Goal: Information Seeking & Learning: Learn about a topic

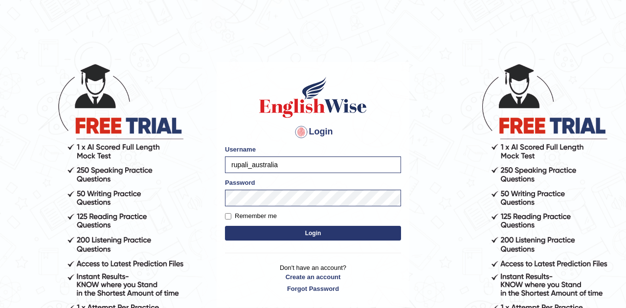
click at [293, 230] on button "Login" at bounding box center [313, 233] width 176 height 15
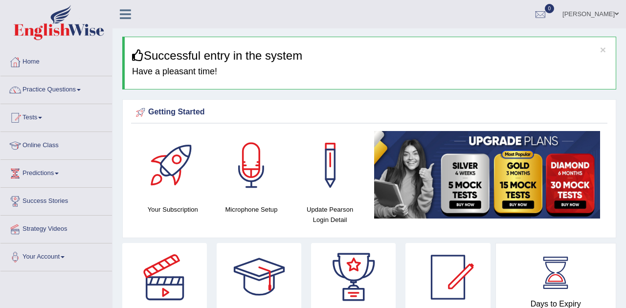
click at [63, 93] on link "Practice Questions" at bounding box center [55, 88] width 111 height 24
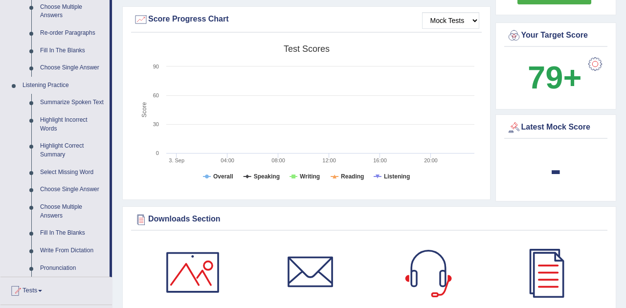
scroll to position [380, 0]
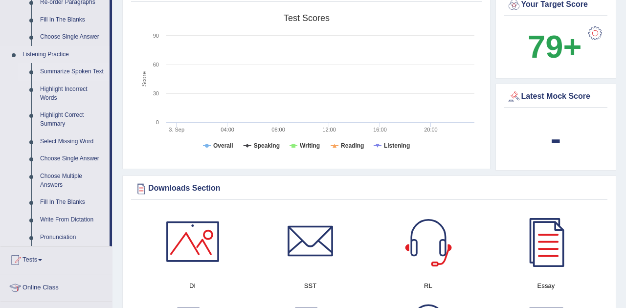
click at [60, 74] on link "Summarize Spoken Text" at bounding box center [73, 72] width 74 height 18
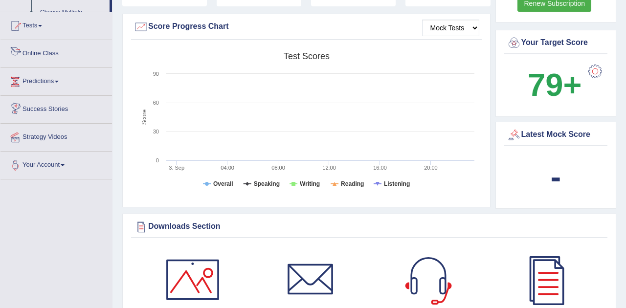
scroll to position [651, 0]
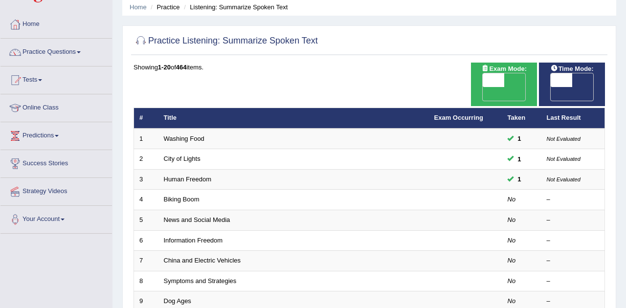
scroll to position [109, 0]
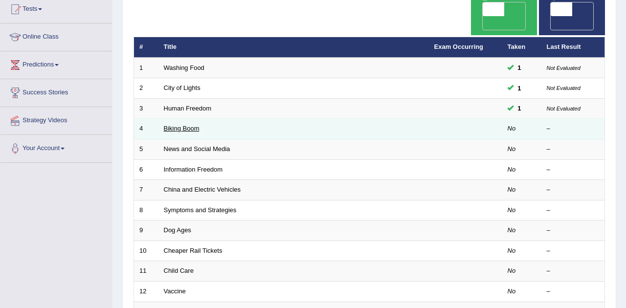
click at [175, 125] on link "Biking Boom" at bounding box center [182, 128] width 36 height 7
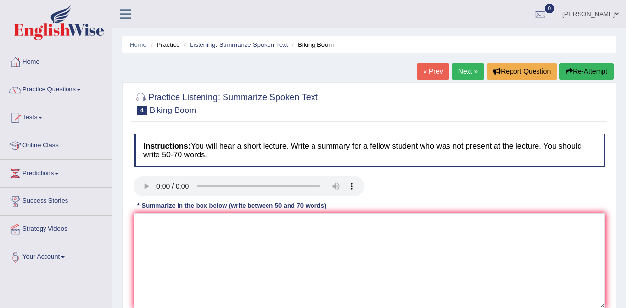
scroll to position [54, 0]
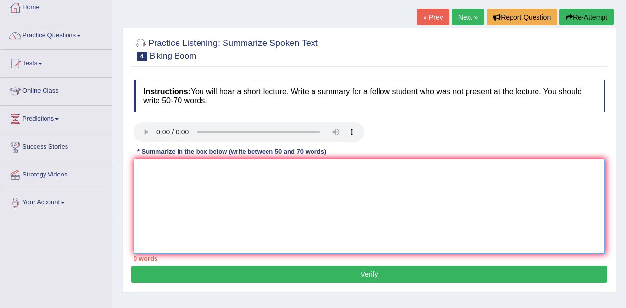
click at [503, 212] on textarea at bounding box center [368, 206] width 471 height 95
click at [472, 228] on textarea at bounding box center [368, 206] width 471 height 95
click at [318, 233] on textarea "The speaker" at bounding box center [368, 206] width 471 height 95
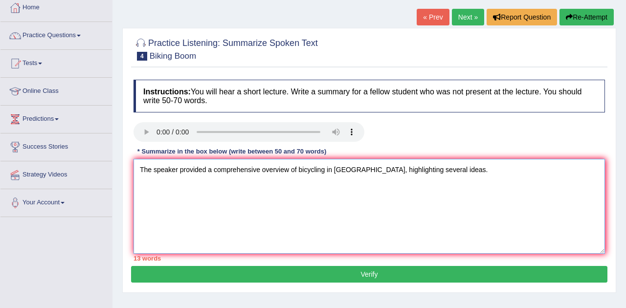
click at [455, 165] on textarea "The speaker provided a comprehensive overview of bicycling in USA, highlighting…" at bounding box center [368, 206] width 471 height 95
click at [504, 175] on textarea "The speaker provided a comprehensive overview of bicycling in USA, highlighting…" at bounding box center [368, 206] width 471 height 95
paste textarea "The speaker provided a comprehensive overview of bicycling in USA, highlighting…"
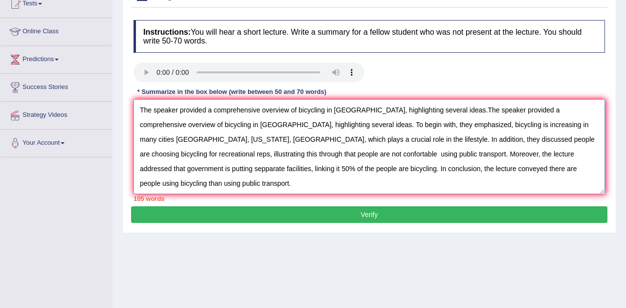
scroll to position [123, 0]
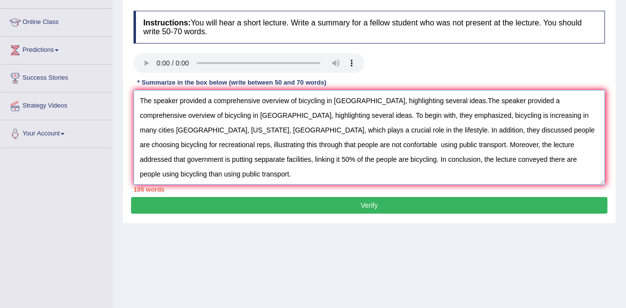
drag, startPoint x: 271, startPoint y: 111, endPoint x: 136, endPoint y: 111, distance: 135.0
click at [136, 111] on textarea "The speaker provided a comprehensive overview of bicycling in USA, highlighting…" at bounding box center [368, 137] width 471 height 95
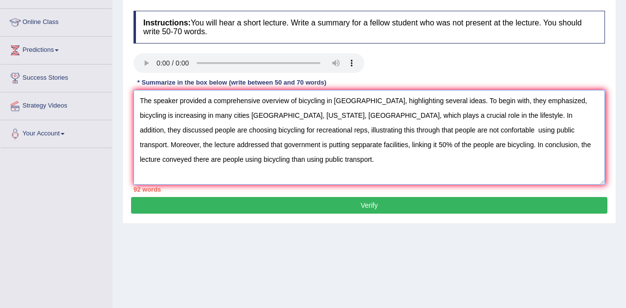
click at [184, 116] on textarea "The speaker provided a comprehensive overview of bicycling in USA, highlighting…" at bounding box center [368, 137] width 471 height 95
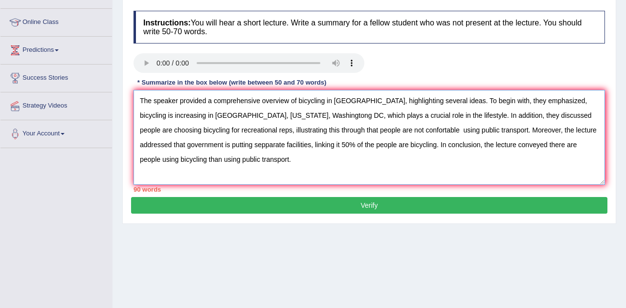
click at [278, 116] on textarea "The speaker provided a comprehensive overview of bicycling in USA, highlighting…" at bounding box center [368, 137] width 471 height 95
click at [225, 113] on textarea "The speaker provided a comprehensive overview of bicycling in USA, highlighting…" at bounding box center [368, 137] width 471 height 95
click at [278, 116] on textarea "The speaker provided a comprehensive overview of bicycling in USA, highlighting…" at bounding box center [368, 137] width 471 height 95
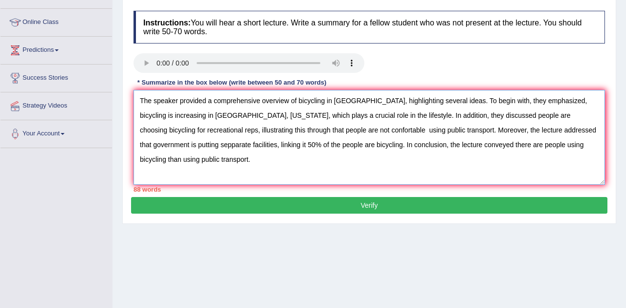
click at [322, 116] on textarea "The speaker provided a comprehensive overview of bicycling in USA, highlighting…" at bounding box center [368, 137] width 471 height 95
click at [498, 114] on textarea "The speaker provided a comprehensive overview of bicycling in USA, highlighting…" at bounding box center [368, 137] width 471 height 95
click at [473, 112] on textarea "The speaker provided a comprehensive overview of bicycling in USA, highlighting…" at bounding box center [368, 137] width 471 height 95
click at [550, 115] on textarea "The speaker provided a comprehensive overview of bicycling in USA, highlighting…" at bounding box center [368, 137] width 471 height 95
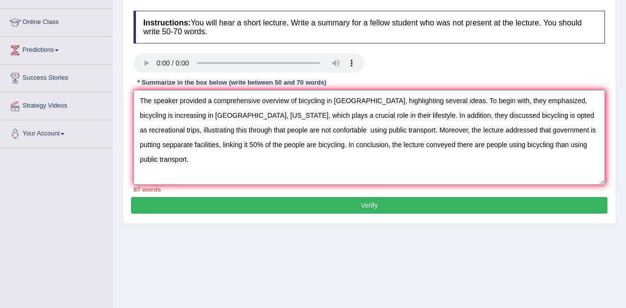
click at [259, 128] on textarea "The speaker provided a comprehensive overview of bicycling in USA, highlighting…" at bounding box center [368, 137] width 471 height 95
click at [490, 129] on textarea "The speaker provided a comprehensive overview of bicycling in USA, highlighting…" at bounding box center [368, 137] width 471 height 95
click at [558, 131] on textarea "The speaker provided a comprehensive overview of bicycling in USA, highlighting…" at bounding box center [368, 137] width 471 height 95
click at [382, 143] on textarea "The speaker provided a comprehensive overview of bicycling in USA, highlighting…" at bounding box center [368, 137] width 471 height 95
click at [367, 142] on textarea "The speaker provided a comprehensive overview of bicycling in USA, highlighting…" at bounding box center [368, 137] width 471 height 95
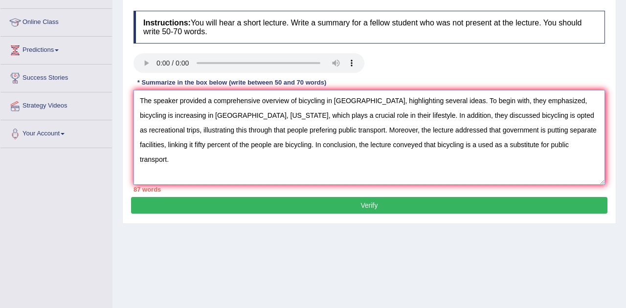
click at [223, 115] on textarea "The speaker provided a comprehensive overview of bicycling in USA, highlighting…" at bounding box center [368, 137] width 471 height 95
click at [150, 131] on textarea "The speaker provided a comprehensive overview of bicycling in USA, highlighting…" at bounding box center [368, 137] width 471 height 95
click at [151, 130] on textarea "The speaker provided a comprehensive overview of bicycling in USA, highlighting…" at bounding box center [368, 137] width 471 height 95
click at [191, 130] on textarea "The speaker provided a comprehensive overview of bicycling in USA, highlighting…" at bounding box center [368, 137] width 471 height 95
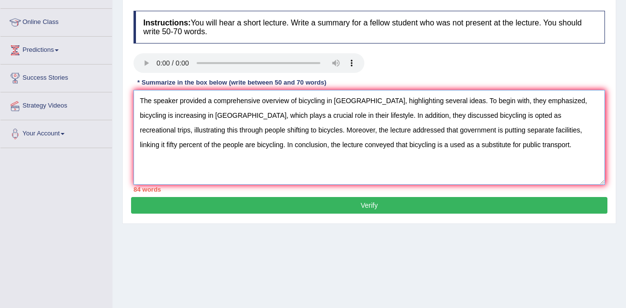
click at [378, 129] on textarea "The speaker provided a comprehensive overview of bicycling in USA, highlighting…" at bounding box center [368, 137] width 471 height 95
click at [396, 131] on textarea "The speaker provided a comprehensive overview of bicycling in USA, highlighting…" at bounding box center [368, 137] width 471 height 95
click at [463, 132] on textarea "The speaker provided a comprehensive overview of bicycling in USA, highlighting…" at bounding box center [368, 137] width 471 height 95
click at [588, 132] on textarea "The speaker provided a comprehensive overview of bicycling in USA, highlighting…" at bounding box center [368, 137] width 471 height 95
click at [343, 129] on textarea "The speaker provided a comprehensive overview of bicycling in USA, highlighting…" at bounding box center [368, 137] width 471 height 95
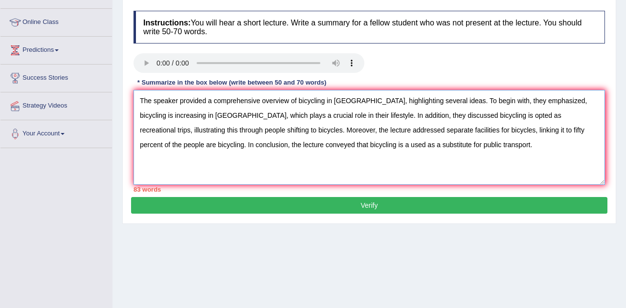
click at [411, 128] on textarea "The speaker provided a comprehensive overview of bicycling in USA, highlighting…" at bounding box center [368, 137] width 471 height 95
click at [408, 129] on textarea "The speaker provided a comprehensive overview of bicycling in USA, highlighting…" at bounding box center [368, 137] width 471 height 95
click at [529, 131] on textarea "The speaker provided a comprehensive overview of bicycling in USA, highlighting…" at bounding box center [368, 137] width 471 height 95
click at [455, 131] on textarea "The speaker provided a comprehensive overview of bicycling in USA, highlighting…" at bounding box center [368, 137] width 471 height 95
click at [502, 129] on textarea "The speaker provided a comprehensive overview of bicycling in USA, highlighting…" at bounding box center [368, 137] width 471 height 95
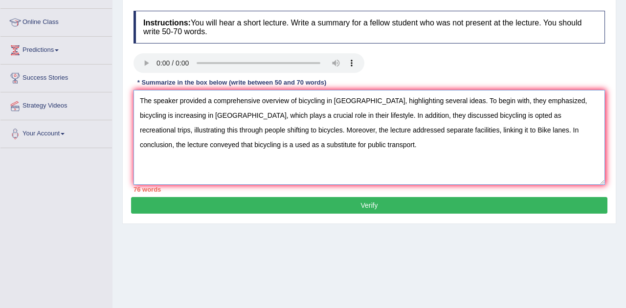
click at [568, 126] on textarea "The speaker provided a comprehensive overview of bicycling in USA, highlighting…" at bounding box center [368, 137] width 471 height 95
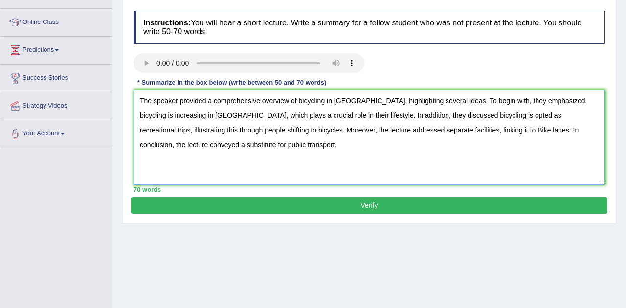
click at [189, 116] on textarea "The speaker provided a comprehensive overview of bicycling in USA, highlighting…" at bounding box center [368, 137] width 471 height 95
click at [197, 143] on textarea "The speaker provided a comprehensive overview of bicycling in USA, highlighting…" at bounding box center [368, 137] width 471 height 95
click at [317, 113] on textarea "The speaker provided a comprehensive overview of bicycling in USA, highlighting…" at bounding box center [368, 137] width 471 height 95
click at [457, 113] on textarea "The speaker provided a comprehensive overview of bicycling in USA, highlighting…" at bounding box center [368, 137] width 471 height 95
click at [408, 113] on textarea "The speaker provided a comprehensive overview of bicycling in USA, highlighting…" at bounding box center [368, 137] width 471 height 95
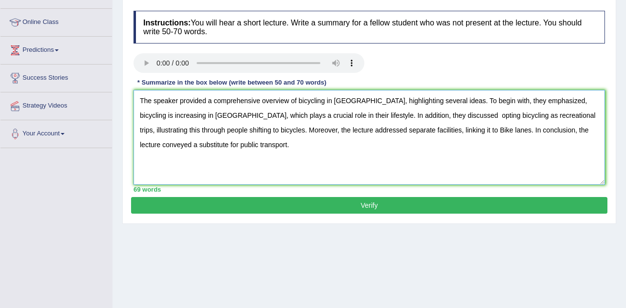
click at [405, 118] on textarea "The speaker provided a comprehensive overview of bicycling in USA, highlighting…" at bounding box center [368, 137] width 471 height 95
type textarea "The speaker provided a comprehensive overview of bicycling in USA, highlighting…"
click at [370, 203] on button "Verify" at bounding box center [369, 205] width 476 height 17
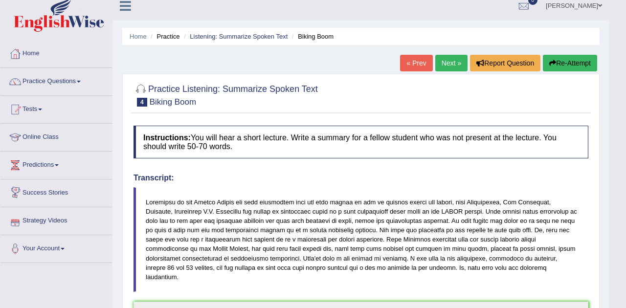
scroll to position [0, 0]
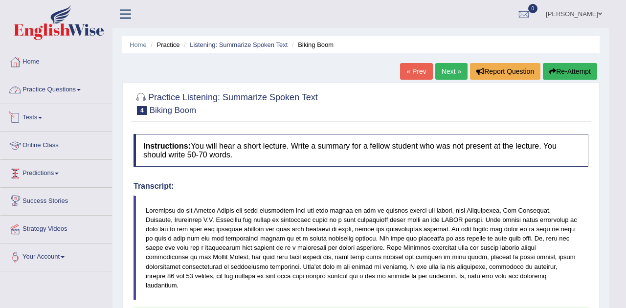
click at [62, 91] on link "Practice Questions" at bounding box center [55, 88] width 111 height 24
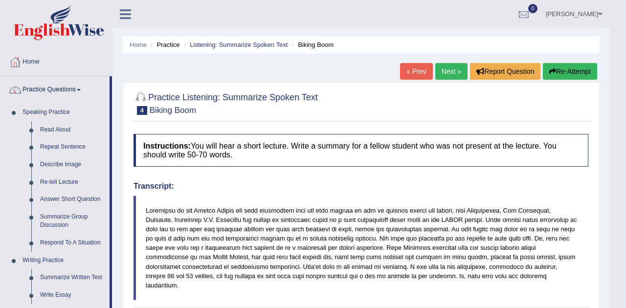
click at [332, 188] on h4 "Transcript:" at bounding box center [360, 186] width 455 height 9
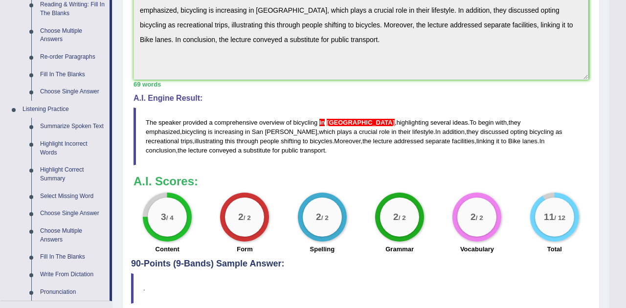
scroll to position [332, 0]
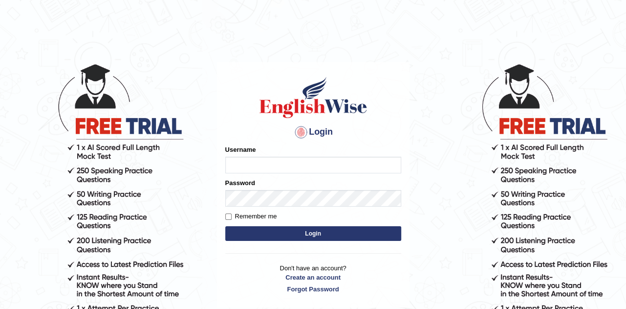
type input "rupali_australia"
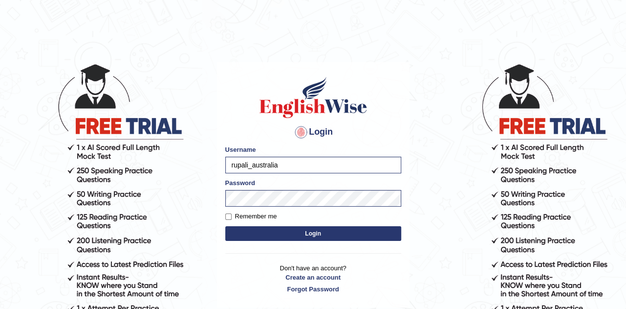
click at [293, 233] on button "Login" at bounding box center [313, 233] width 176 height 15
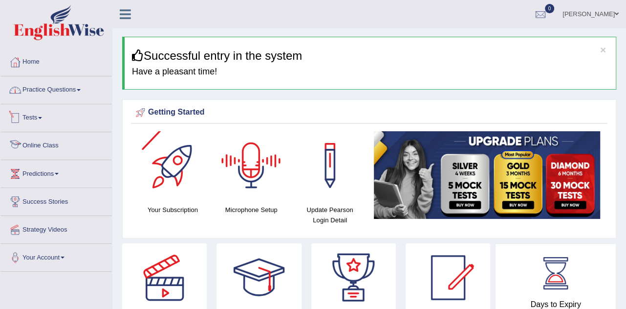
drag, startPoint x: 48, startPoint y: 89, endPoint x: 83, endPoint y: 114, distance: 43.3
click at [48, 89] on link "Practice Questions" at bounding box center [55, 88] width 111 height 24
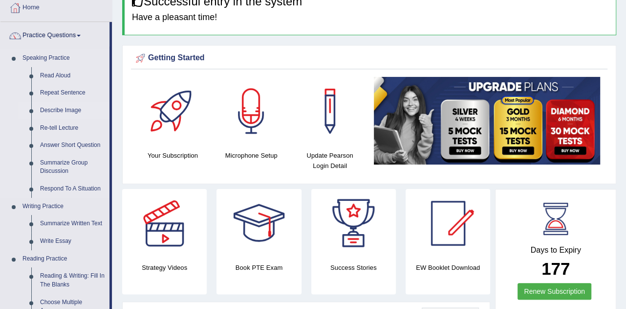
scroll to position [163, 0]
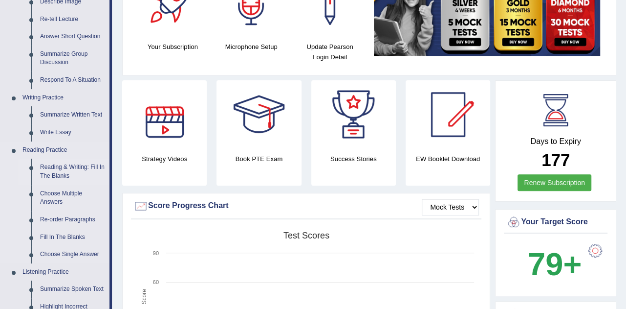
click at [67, 174] on link "Reading & Writing: Fill In The Blanks" at bounding box center [73, 171] width 74 height 26
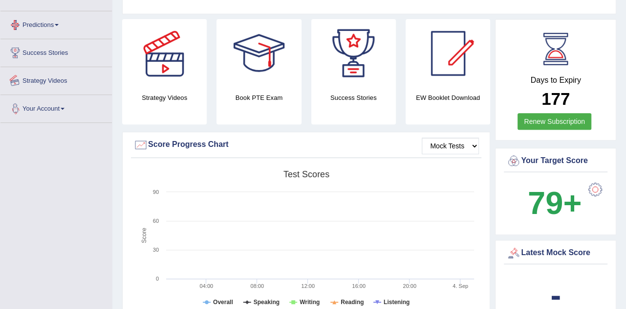
scroll to position [684, 0]
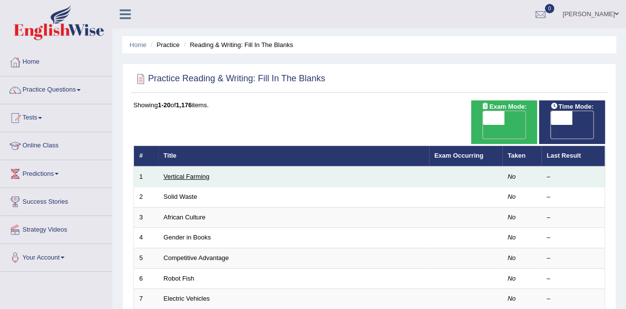
click at [174, 173] on link "Vertical Farming" at bounding box center [187, 176] width 46 height 7
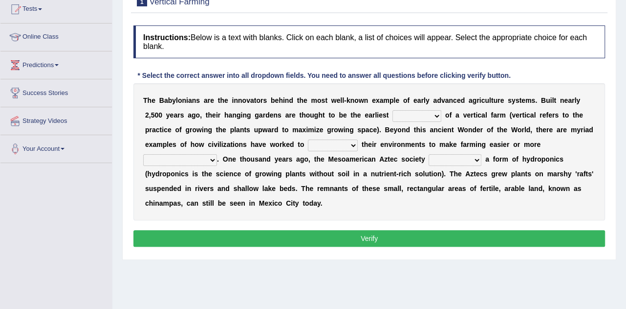
click at [437, 117] on select "prototype failure discredit protocol" at bounding box center [417, 116] width 49 height 12
click at [353, 146] on select "manipulate escape respect disarrange" at bounding box center [333, 145] width 50 height 12
click at [409, 211] on div "T h e B a b y l o n i a n s a r e t h e i n n o v a t o r s b e h i n d t h e m…" at bounding box center [369, 151] width 472 height 137
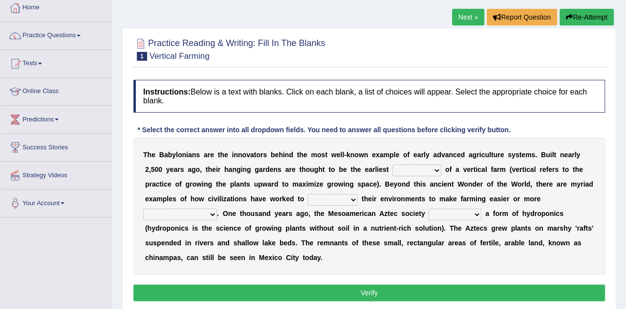
scroll to position [109, 0]
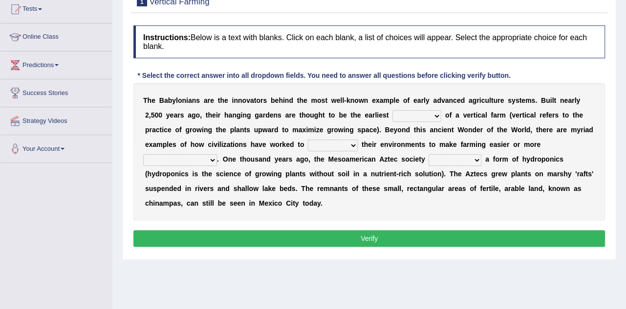
click at [433, 118] on select "prototype failure discredit protocol" at bounding box center [417, 116] width 49 height 12
click at [439, 116] on select "prototype failure discredit protocol" at bounding box center [417, 116] width 49 height 12
click at [430, 116] on select "prototype failure discredit protocol" at bounding box center [417, 116] width 49 height 12
click at [435, 119] on select "prototype failure discredit protocol" at bounding box center [417, 116] width 49 height 12
select select "prototype"
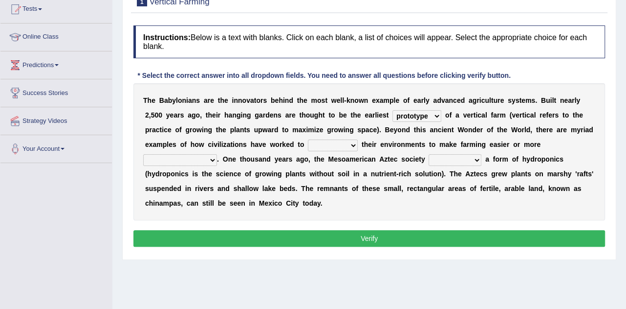
click at [393, 110] on select "prototype failure discredit protocol" at bounding box center [417, 116] width 49 height 12
click at [431, 113] on select "prototype failure discredit protocol" at bounding box center [417, 116] width 49 height 12
click at [257, 135] on div "T h e B a b y l o n i a n s a r e t h e i n n o v a t o r s b e h i n d t h e m…" at bounding box center [369, 151] width 472 height 137
click at [434, 117] on select "prototype failure discredit protocol" at bounding box center [417, 116] width 49 height 12
click at [487, 117] on div "T h e B a b y l o n i a n s a r e t h e i n n o v a t o r s b e h i n d t h e m…" at bounding box center [369, 151] width 472 height 137
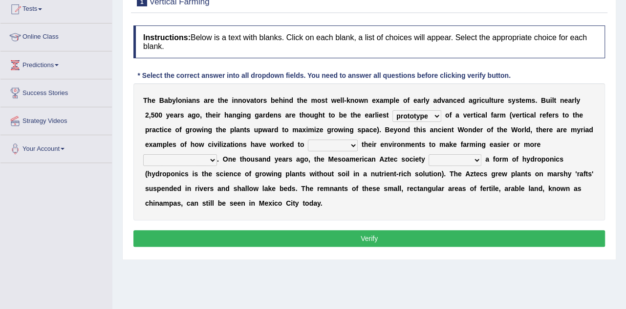
click at [342, 143] on select "manipulate escape respect disarrange" at bounding box center [333, 145] width 50 height 12
click at [366, 151] on div "T h e B a b y l o n i a n s a r e t h e i n n o v a t o r s b e h i n d t h e m…" at bounding box center [369, 151] width 472 height 137
click at [352, 143] on select "manipulate escape respect disarrange" at bounding box center [333, 145] width 50 height 12
click at [214, 159] on select "productive constructive connective counterproductive" at bounding box center [180, 160] width 74 height 12
click at [231, 164] on div "T h e B a b y l o n i a n s a r e t h e i n n o v a t o r s b e h i n d t h e m…" at bounding box center [369, 151] width 472 height 137
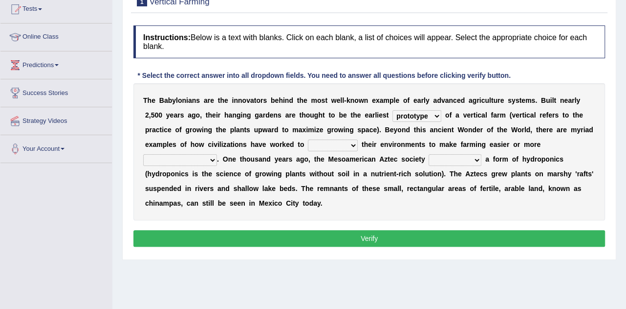
click at [204, 157] on select "productive constructive connective counterproductive" at bounding box center [180, 160] width 74 height 12
select select "productive"
click at [143, 154] on select "productive constructive connective counterproductive" at bounding box center [180, 160] width 74 height 12
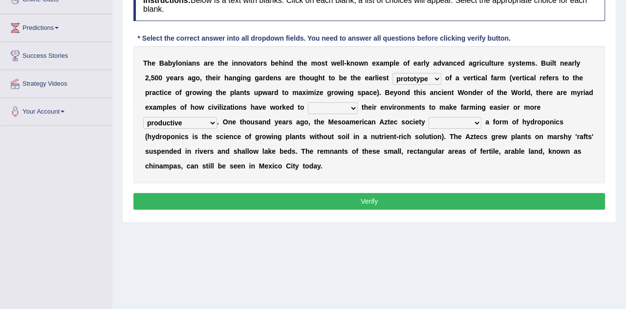
scroll to position [163, 0]
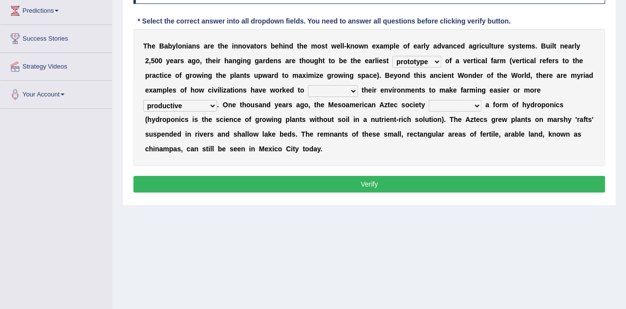
click at [212, 105] on select "productive constructive connective counterproductive" at bounding box center [180, 106] width 74 height 12
click at [143, 100] on select "productive constructive connective counterproductive" at bounding box center [180, 106] width 74 height 12
click at [359, 183] on button "Verify" at bounding box center [369, 184] width 472 height 17
